Goal: Task Accomplishment & Management: Use online tool/utility

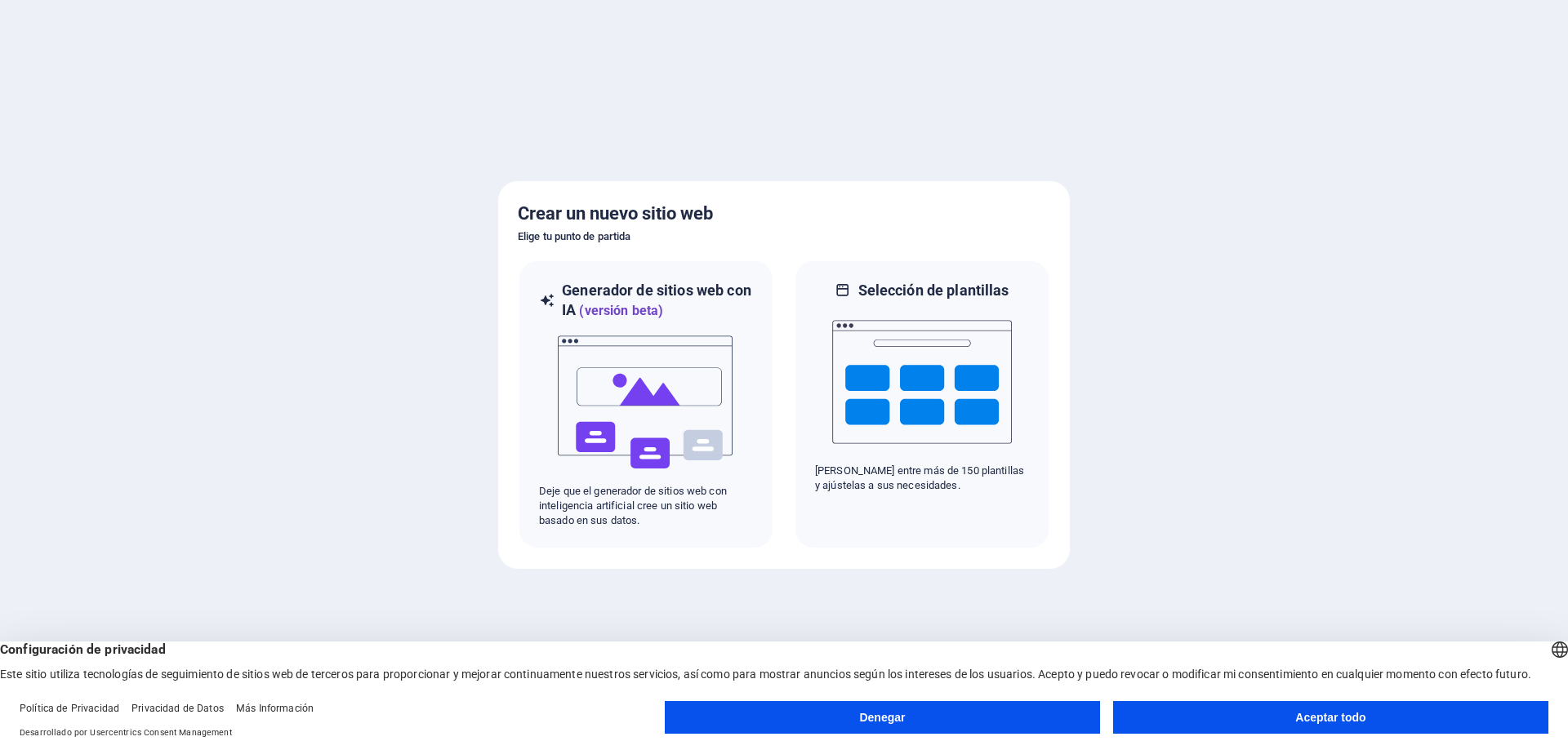
click at [1319, 712] on font "Aceptar todo" at bounding box center [1330, 718] width 70 height 13
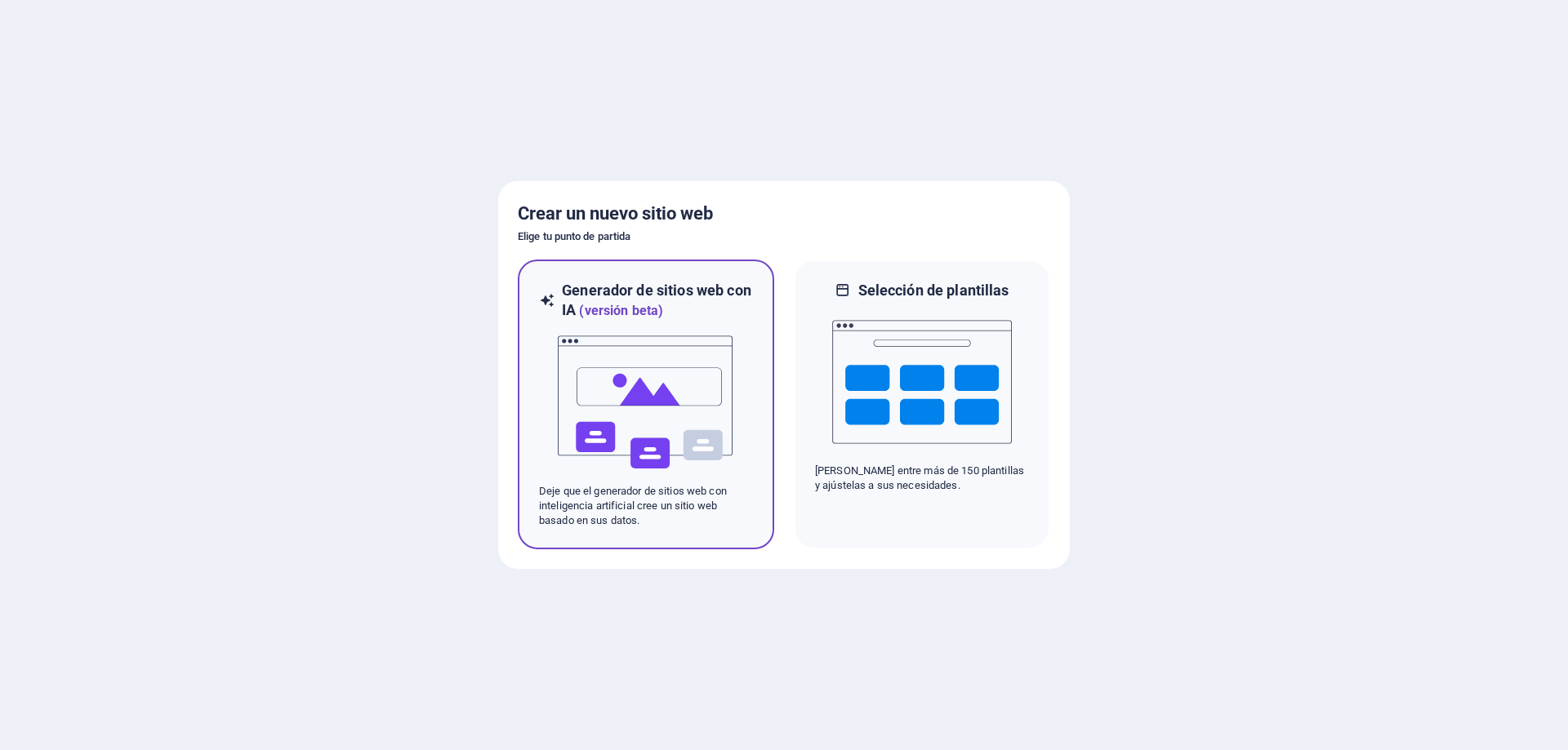
click at [624, 441] on img at bounding box center [646, 402] width 179 height 164
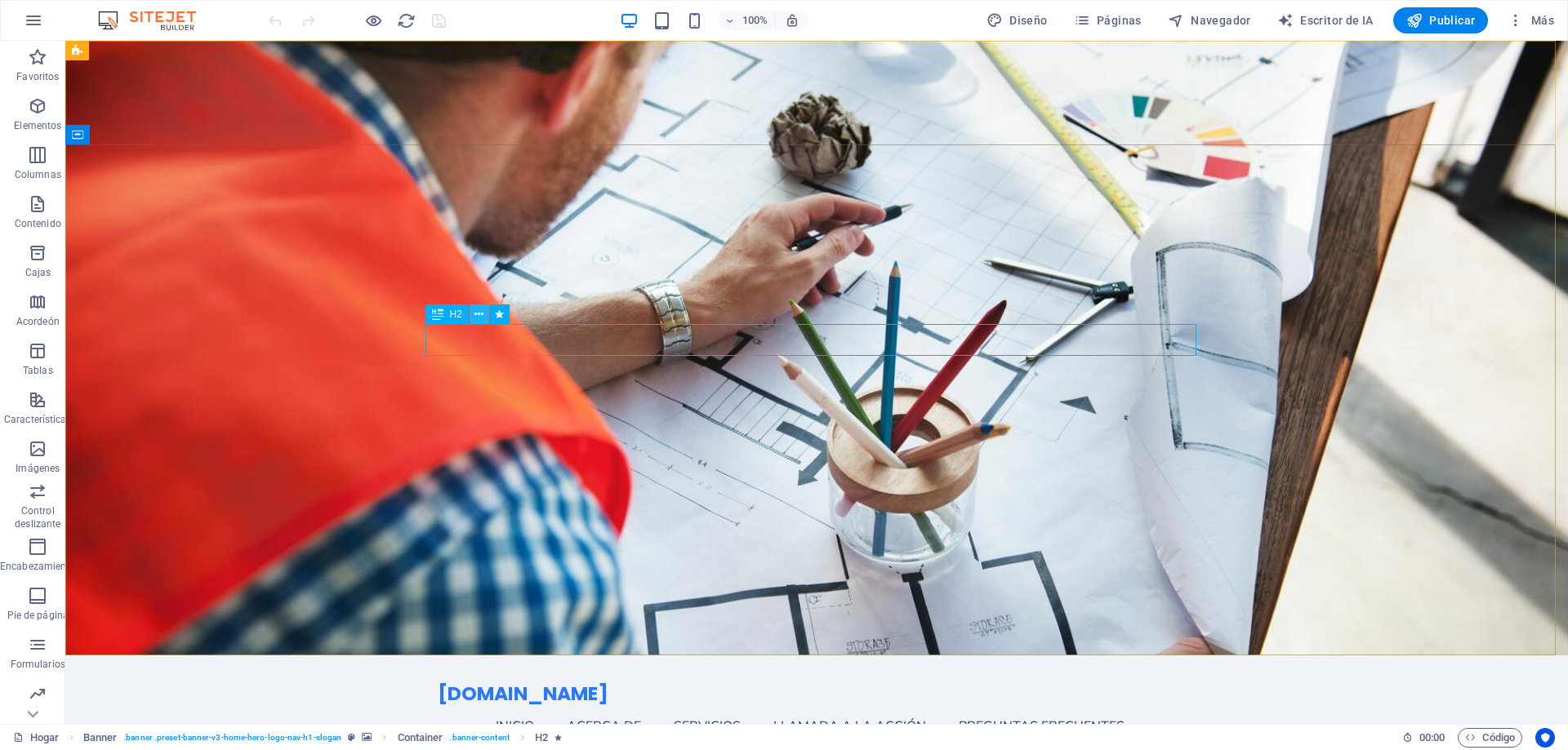
click at [483, 314] on icon at bounding box center [479, 314] width 9 height 18
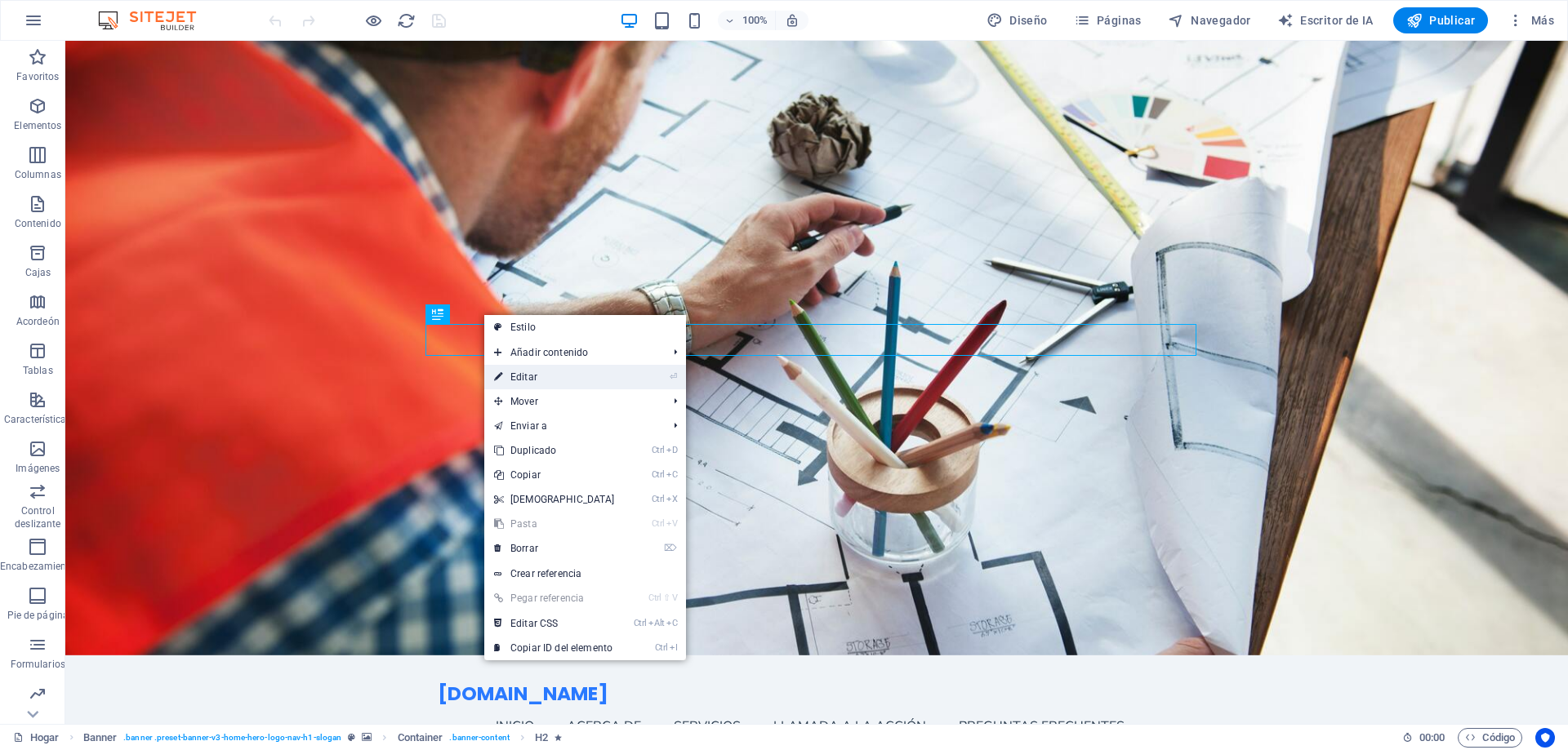
click at [554, 373] on link "⏎ Editar" at bounding box center [554, 377] width 141 height 24
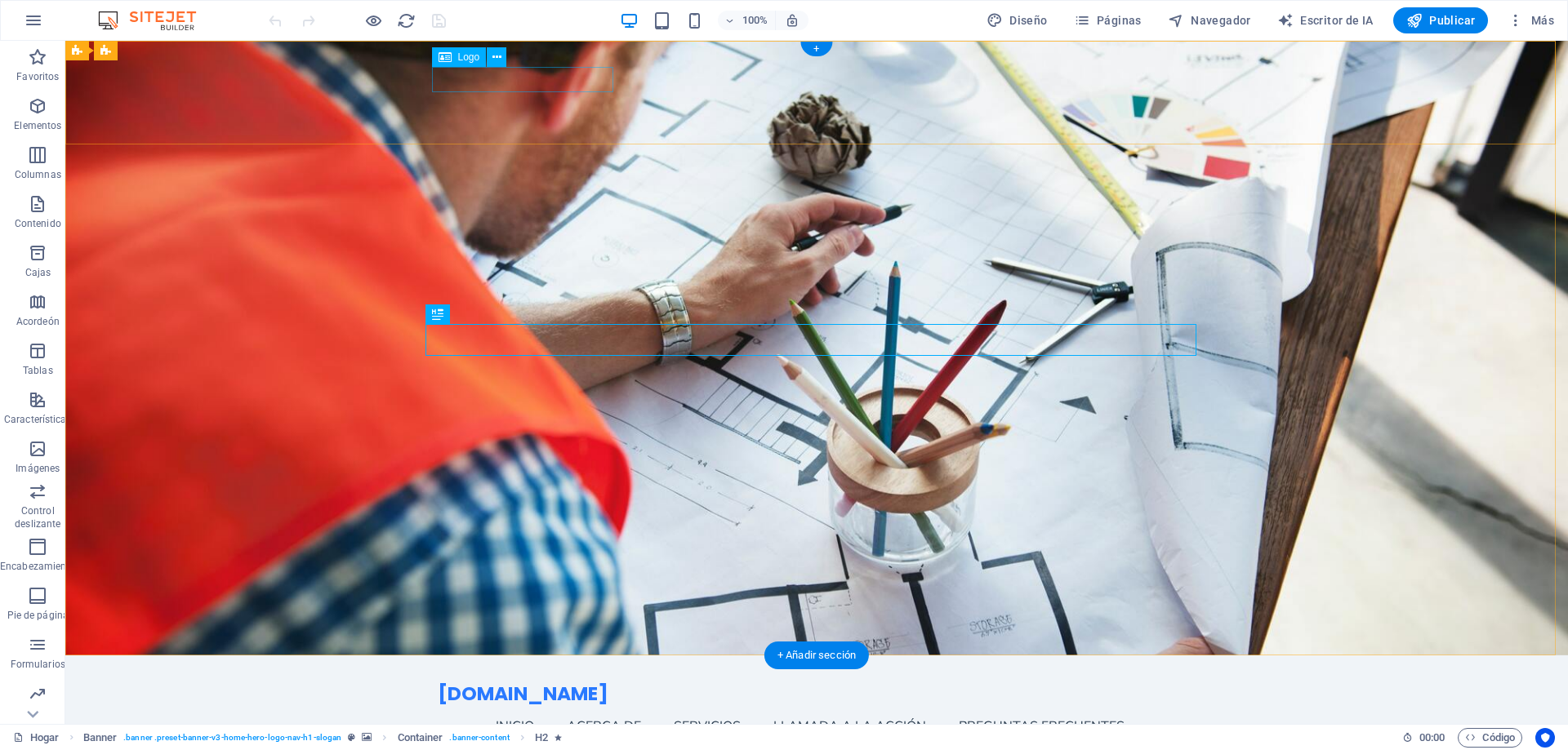
click at [562, 682] on div "[DOMAIN_NAME]" at bounding box center [816, 694] width 758 height 25
click at [448, 59] on icon at bounding box center [445, 56] width 13 height 19
click at [502, 59] on button at bounding box center [496, 56] width 19 height 19
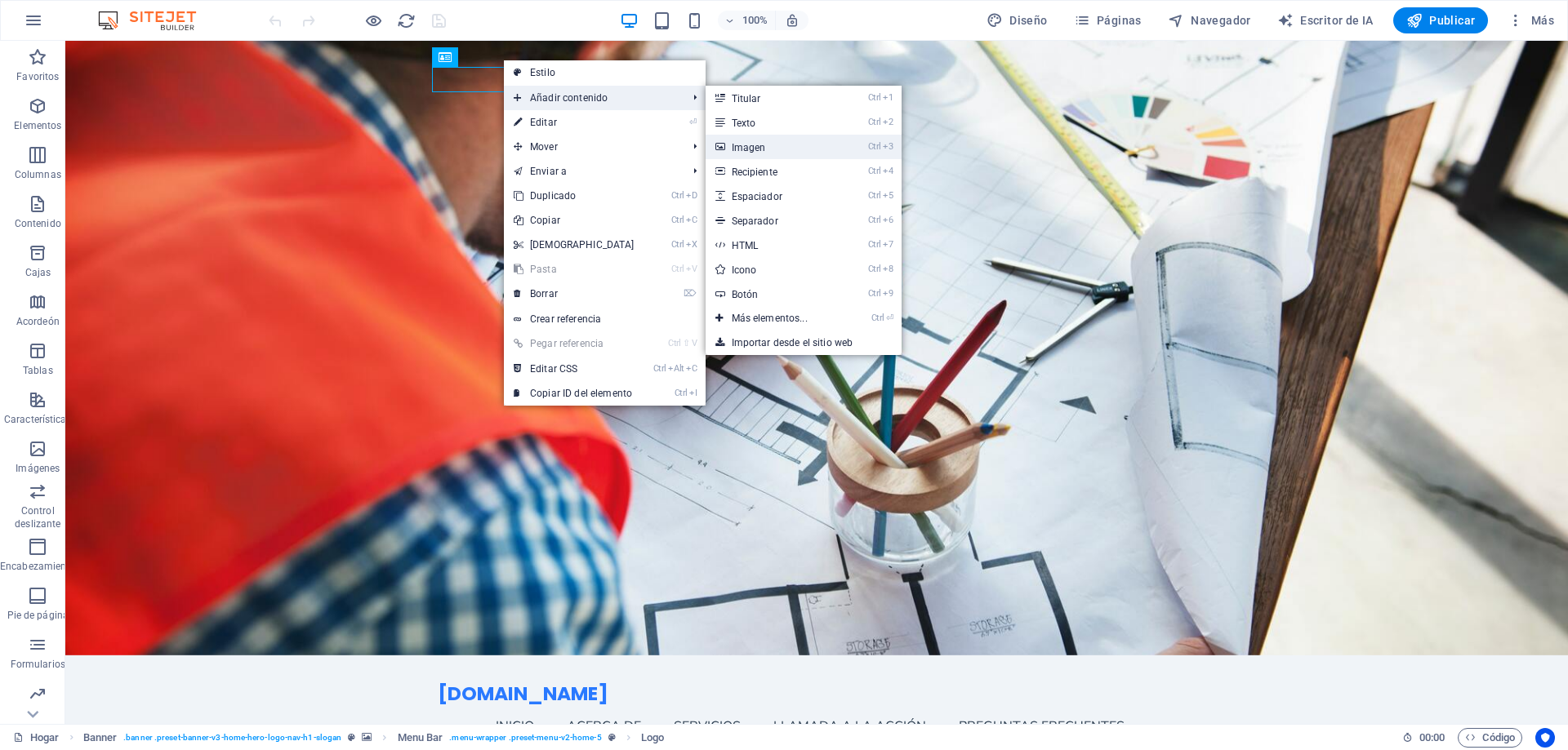
click at [753, 145] on font "Imagen" at bounding box center [748, 148] width 34 height 11
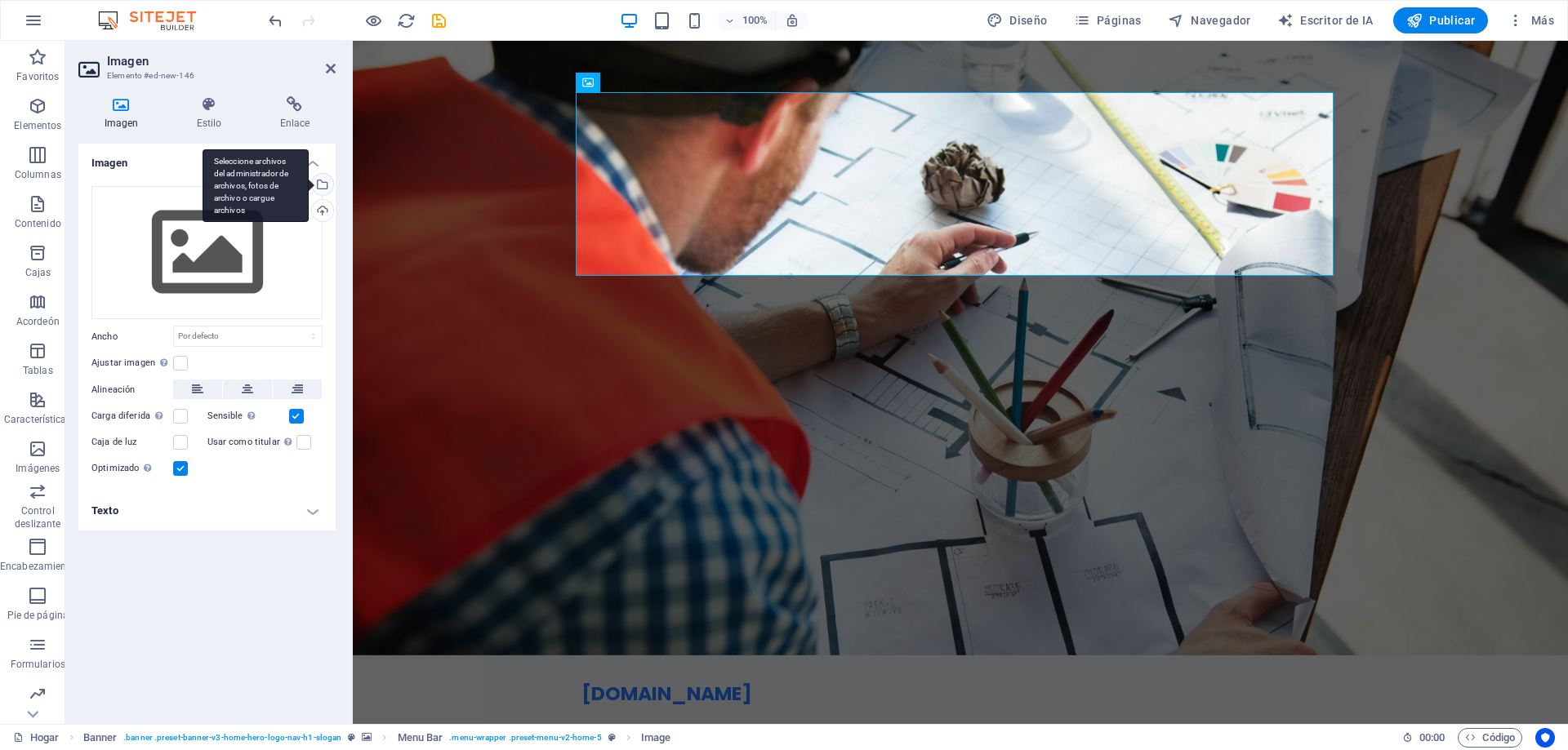
click at [309, 183] on div "Seleccione archivos del administrador de archivos, fotos de archivo o cargue ar…" at bounding box center [255, 186] width 106 height 73
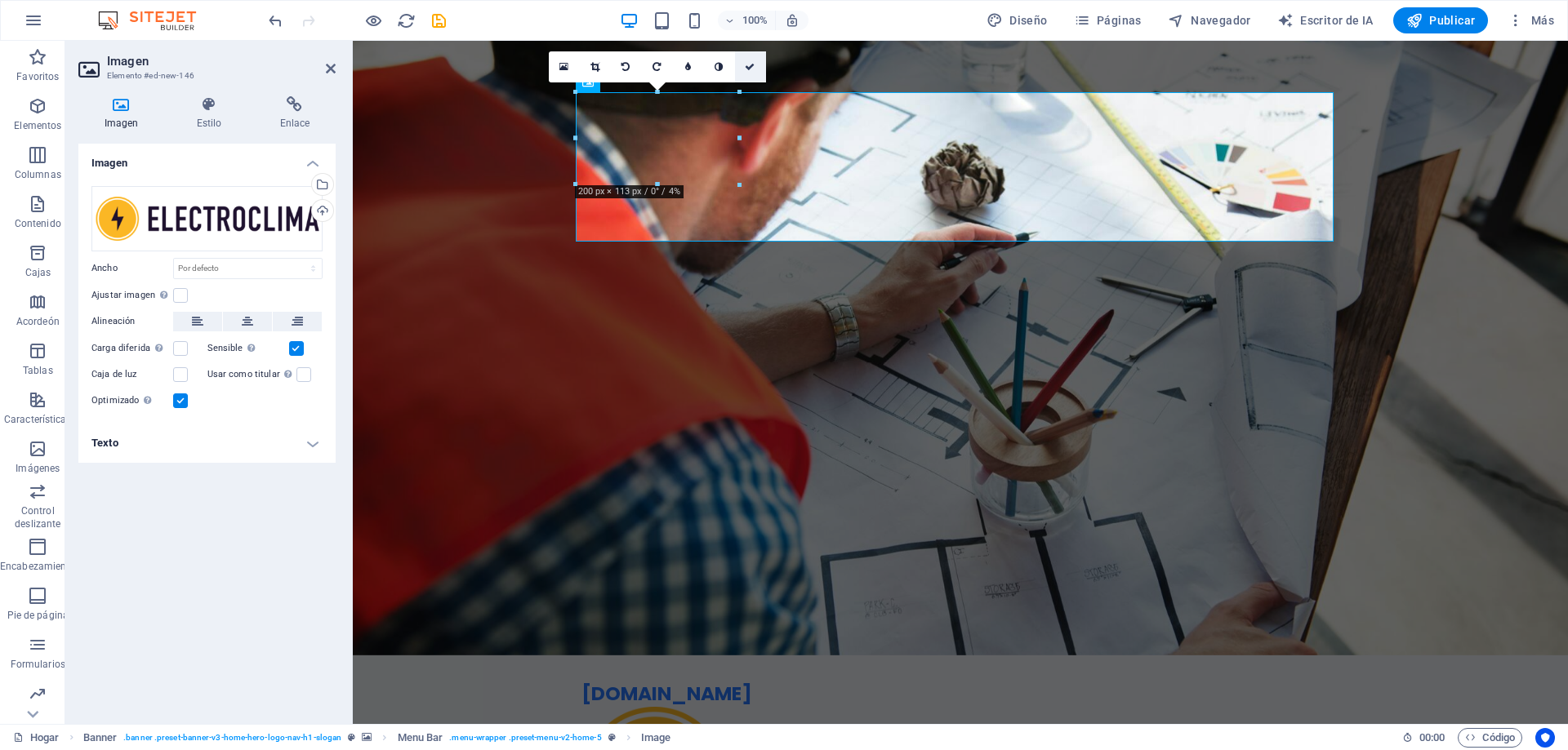
click at [743, 68] on link at bounding box center [750, 68] width 31 height 31
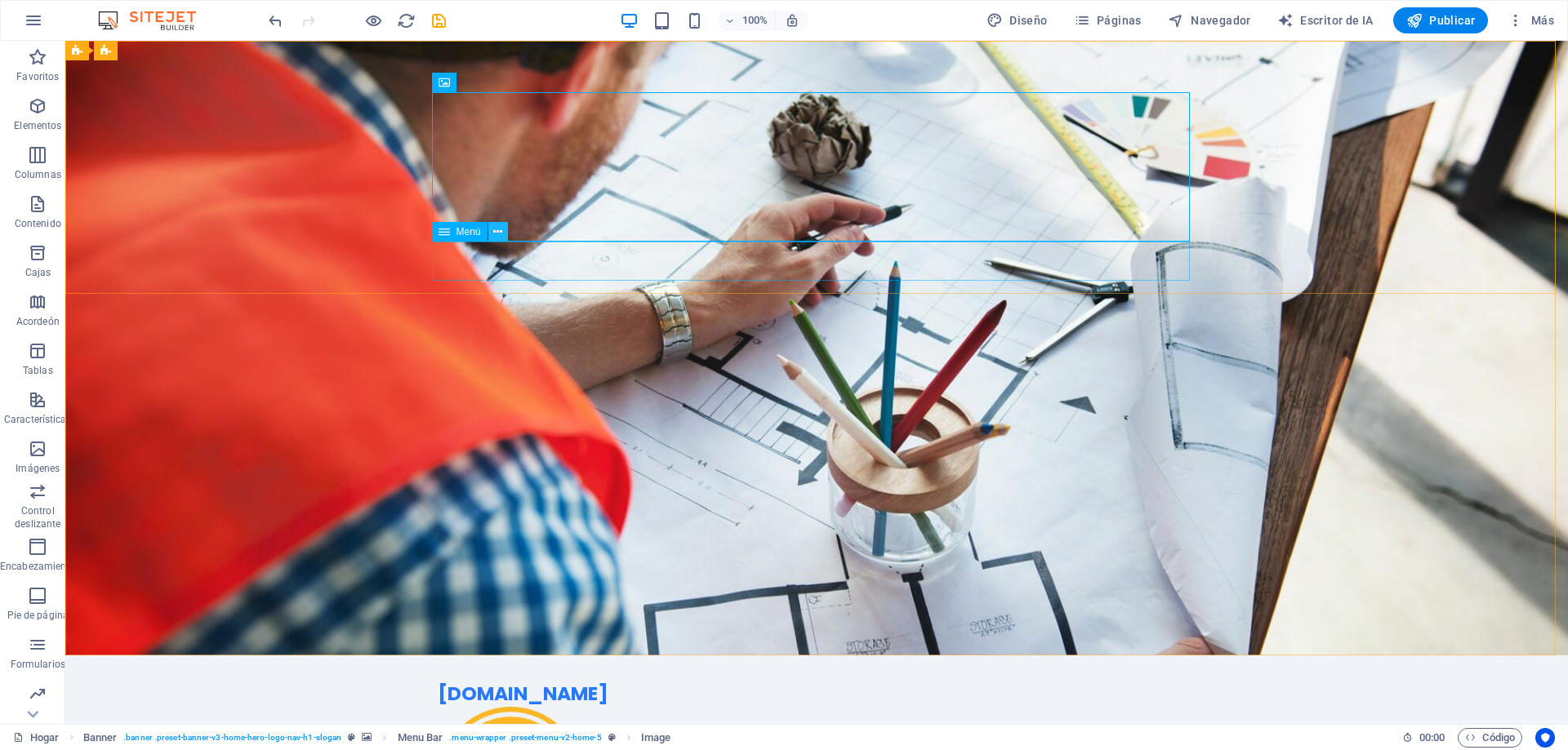
click at [498, 231] on icon at bounding box center [498, 232] width 9 height 18
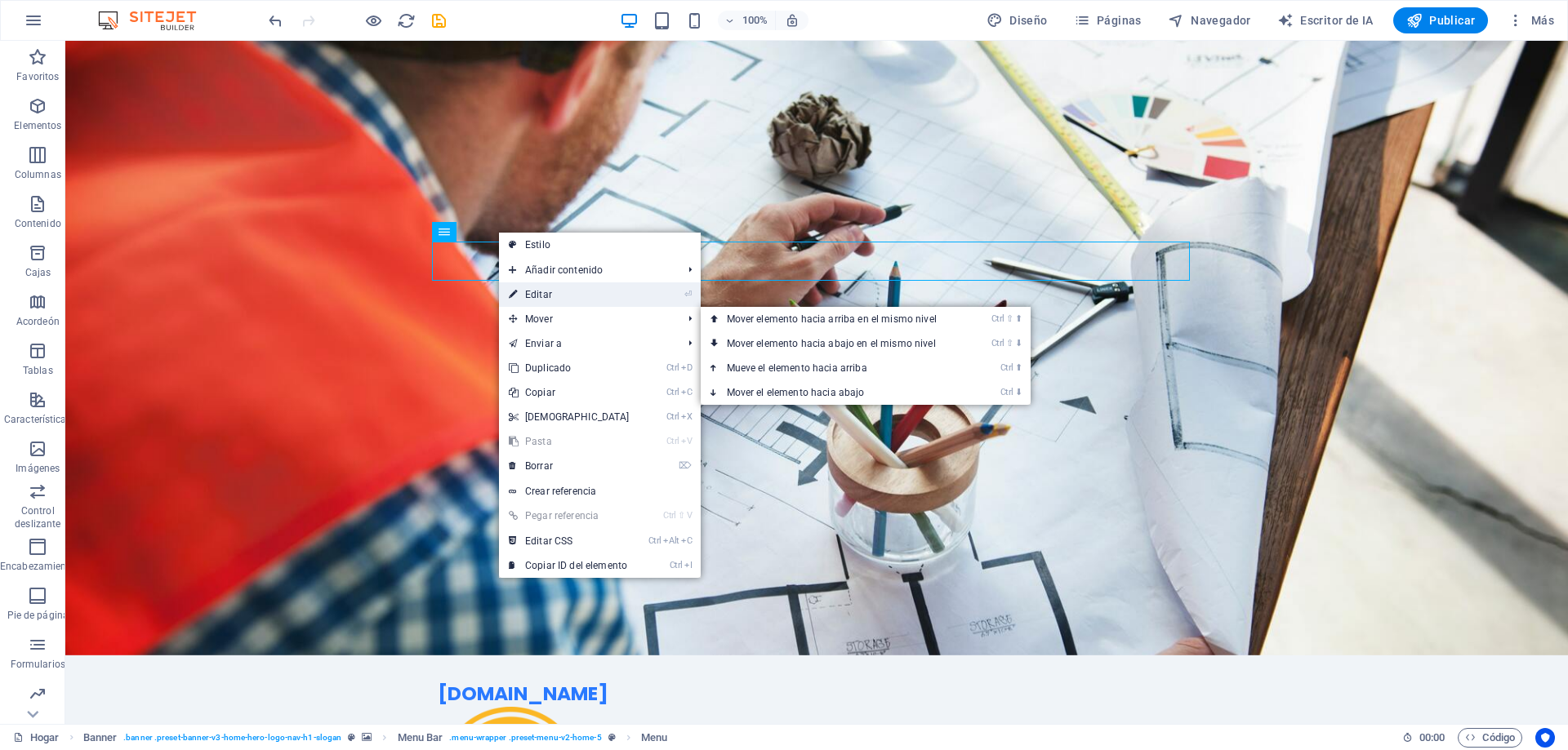
click at [549, 291] on font "Editar" at bounding box center [538, 294] width 27 height 11
select select
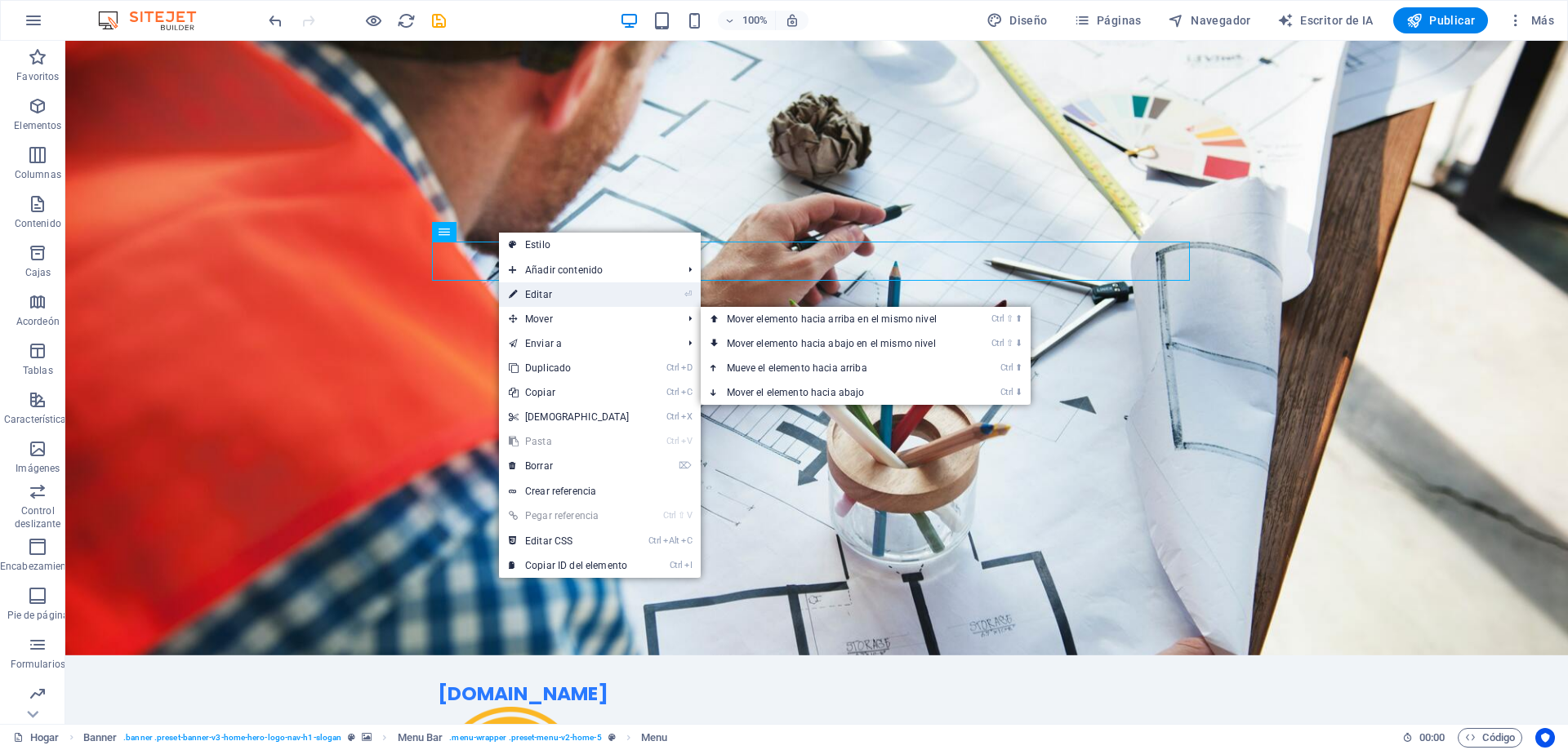
select select
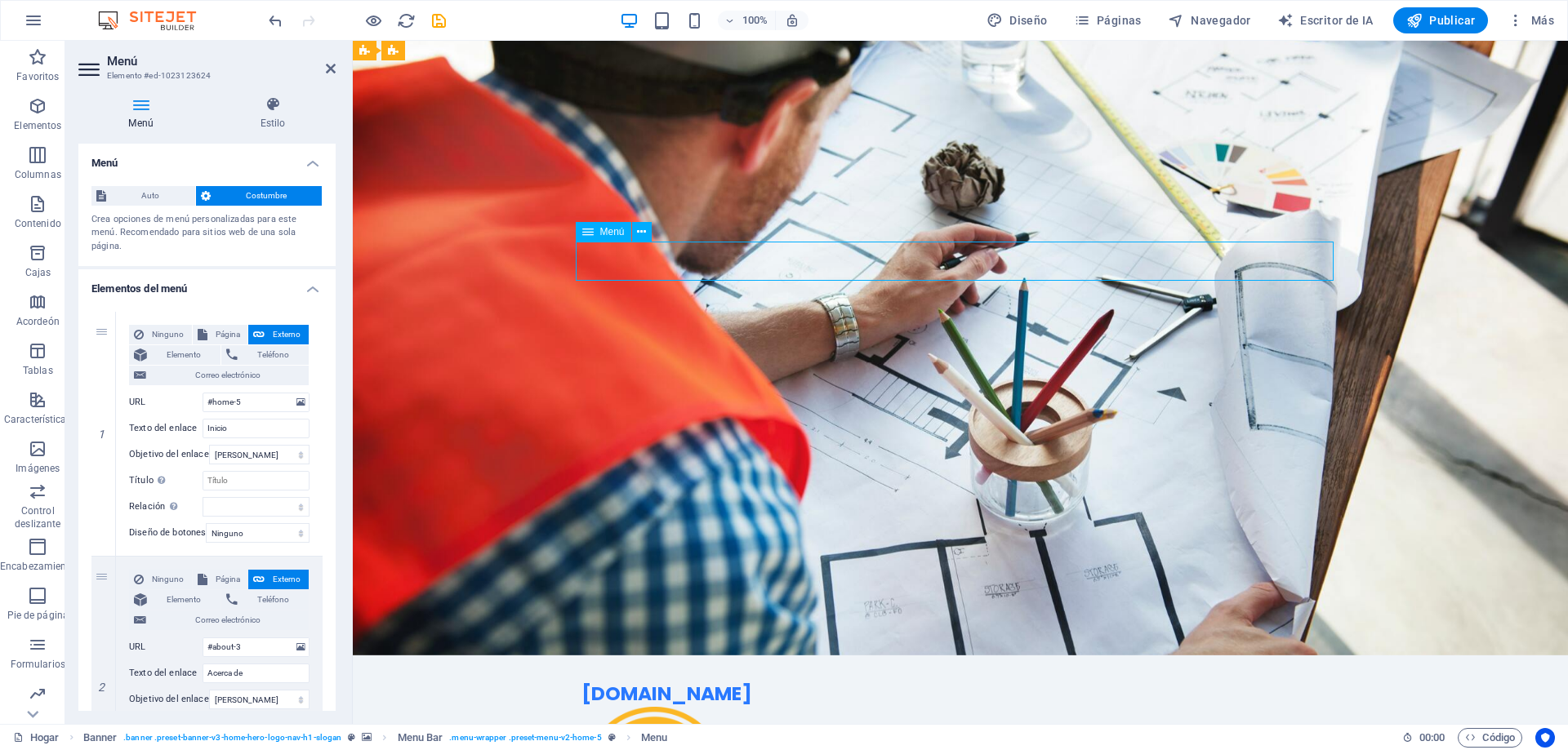
drag, startPoint x: 924, startPoint y: 261, endPoint x: 979, endPoint y: 260, distance: 55.0
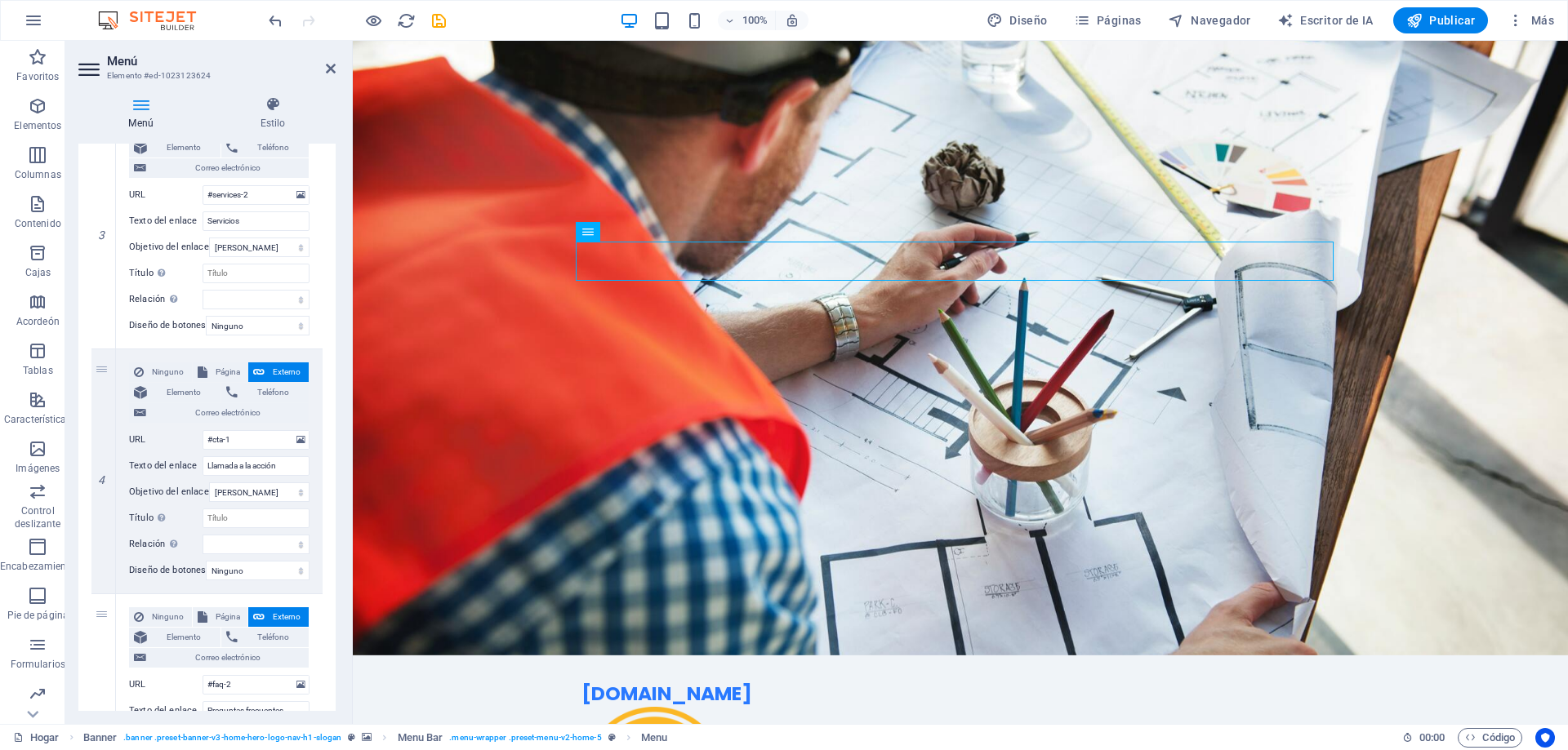
scroll to position [734, 0]
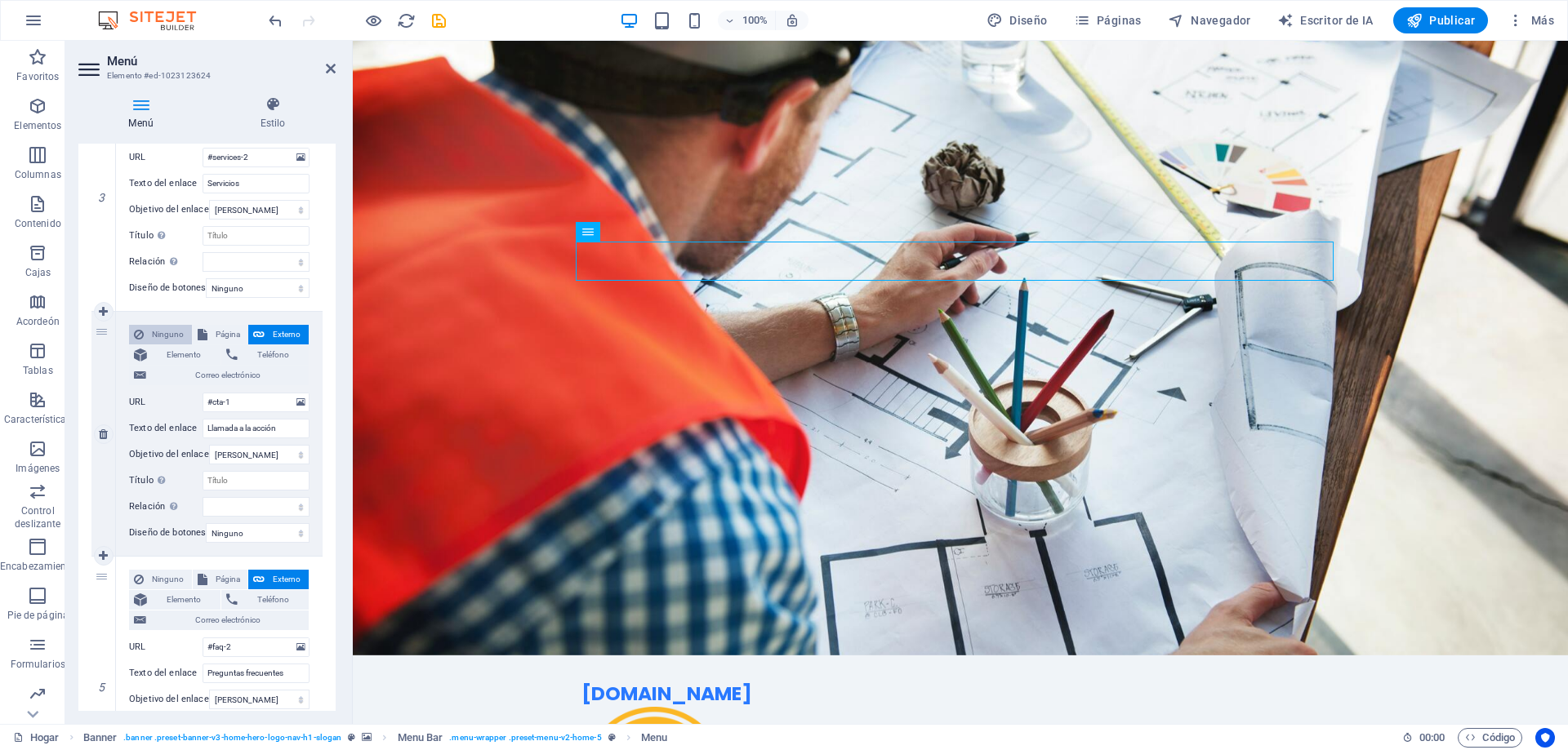
click at [153, 334] on font "Ninguno" at bounding box center [167, 335] width 31 height 9
select select
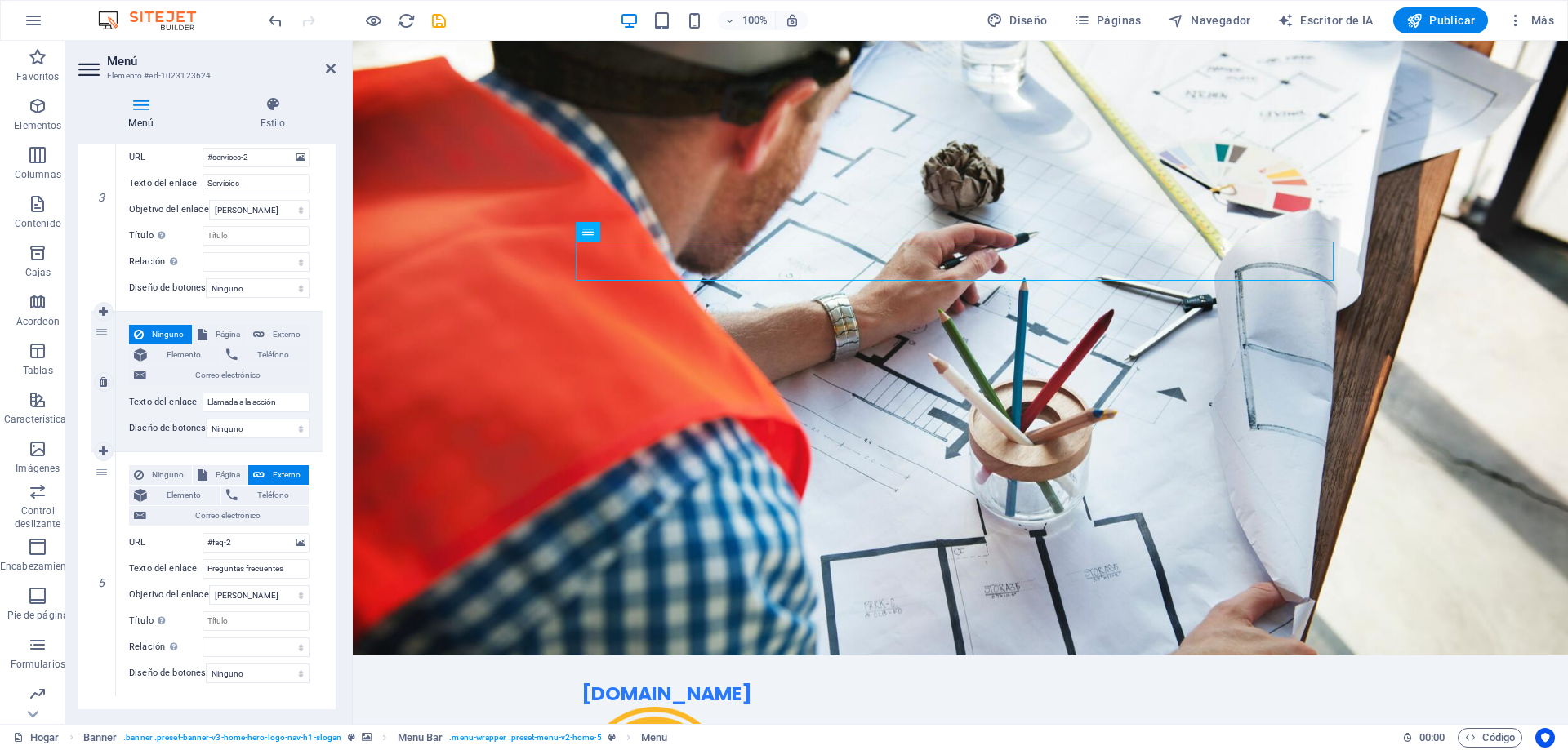
click at [153, 334] on font "Ninguno" at bounding box center [167, 335] width 31 height 9
click at [104, 328] on div "4" at bounding box center [104, 381] width 24 height 140
click at [103, 382] on icon at bounding box center [104, 382] width 9 height 11
select select
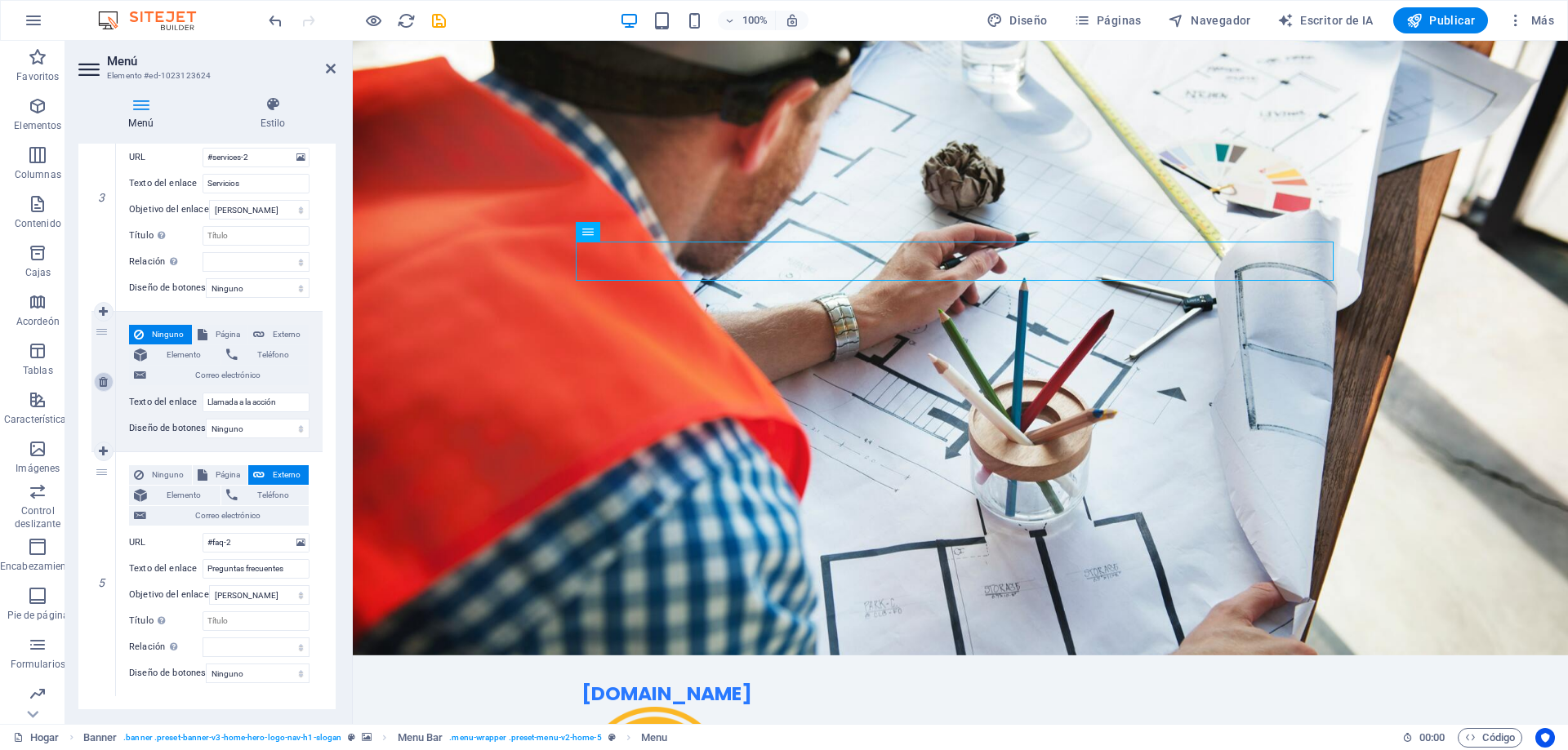
select select
type input "#faq-2"
type input "Preguntas frecuentes"
select select
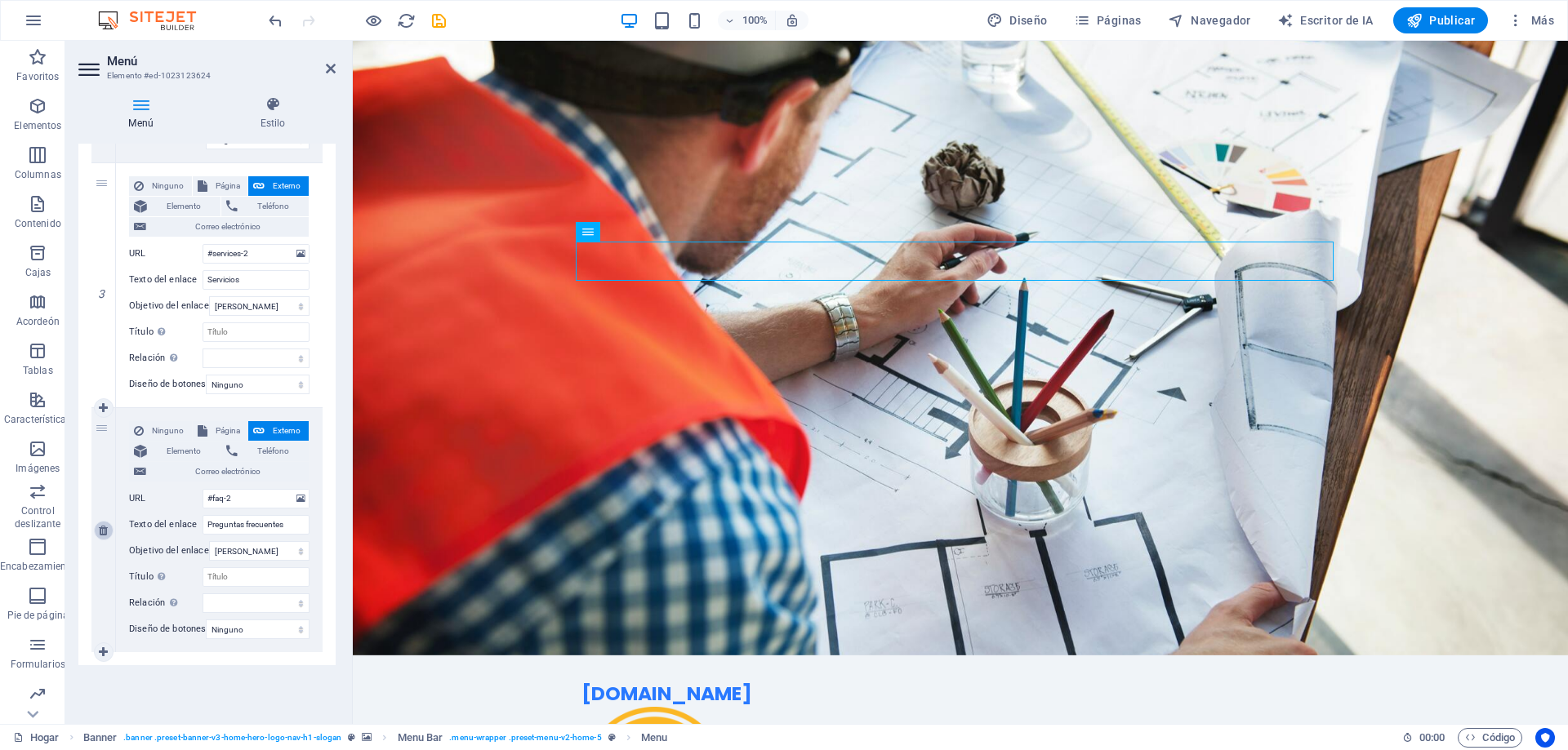
scroll to position [638, 0]
click at [283, 111] on icon at bounding box center [273, 105] width 126 height 17
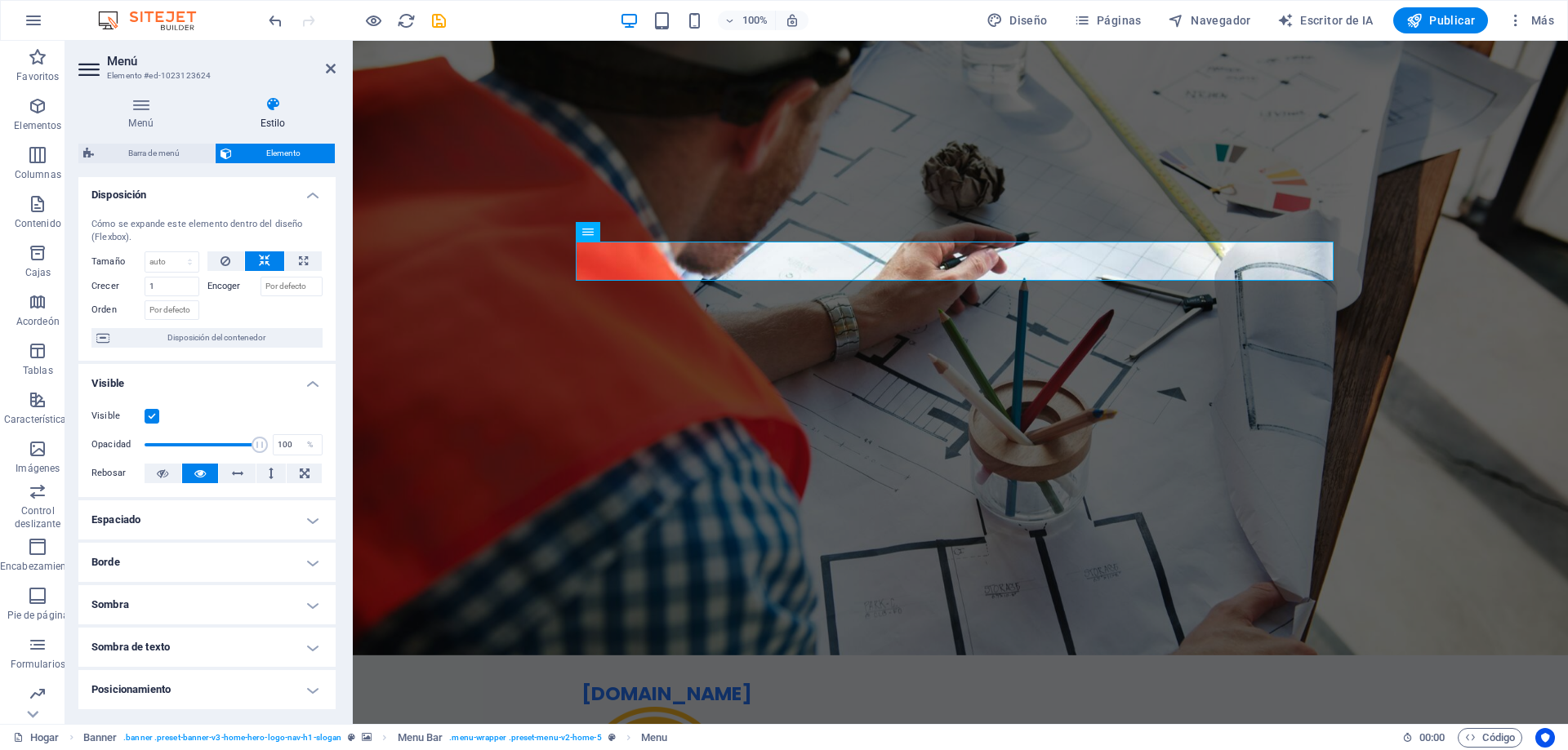
scroll to position [0, 0]
click at [638, 235] on icon at bounding box center [642, 232] width 9 height 18
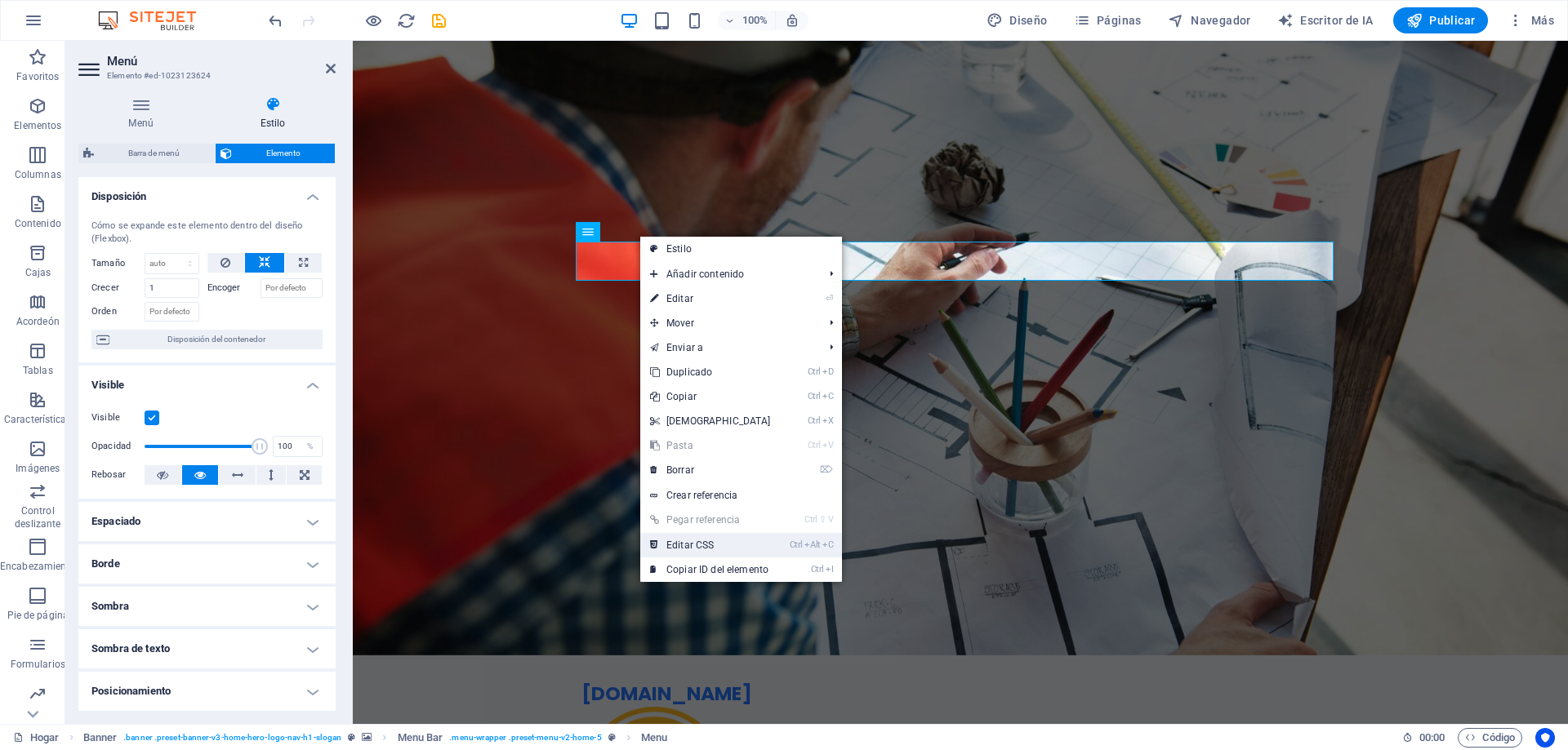
click at [707, 547] on font "Editar CSS" at bounding box center [689, 546] width 47 height 11
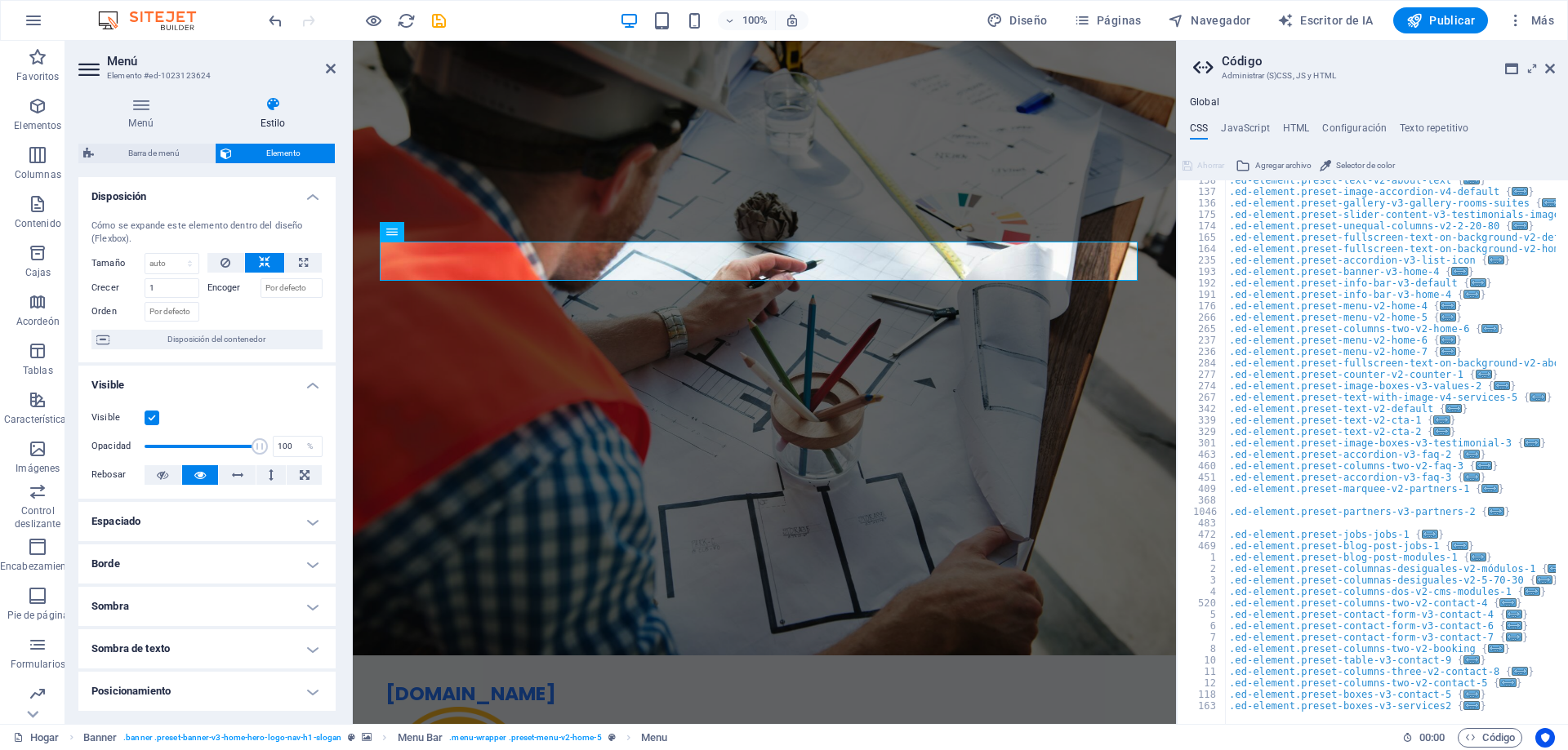
scroll to position [805, 0]
